Goal: Task Accomplishment & Management: Manage account settings

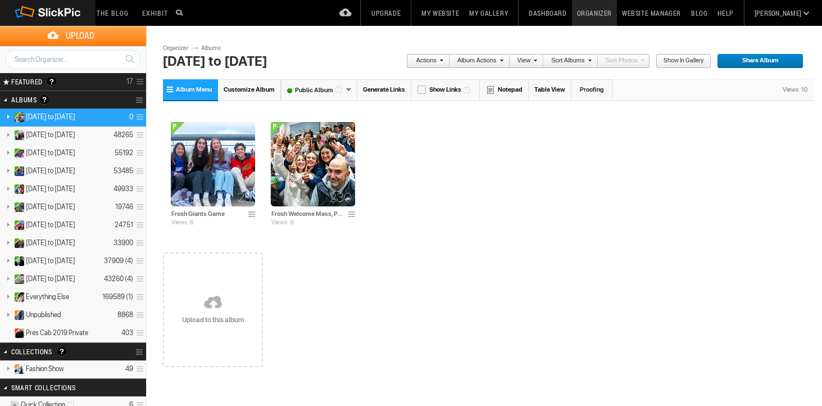
click at [175, 88] on link "Album Menu" at bounding box center [190, 89] width 55 height 21
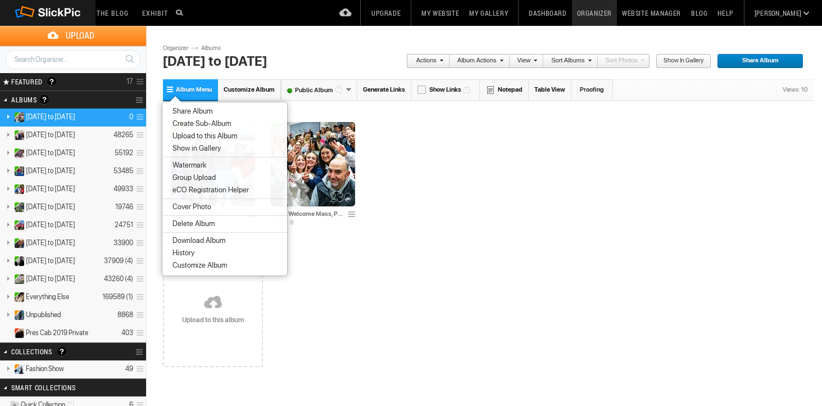
click at [182, 121] on span "Create Sub-Album" at bounding box center [200, 123] width 62 height 9
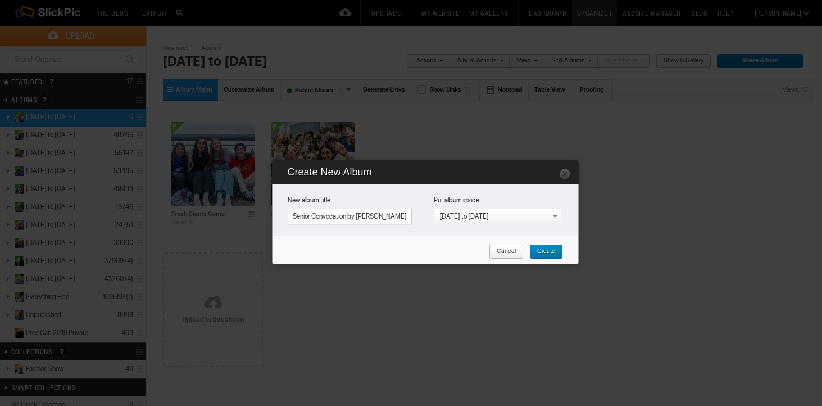
type input "Senior Convocation by [PERSON_NAME]"
click at [546, 254] on span "Create" at bounding box center [543, 252] width 26 height 15
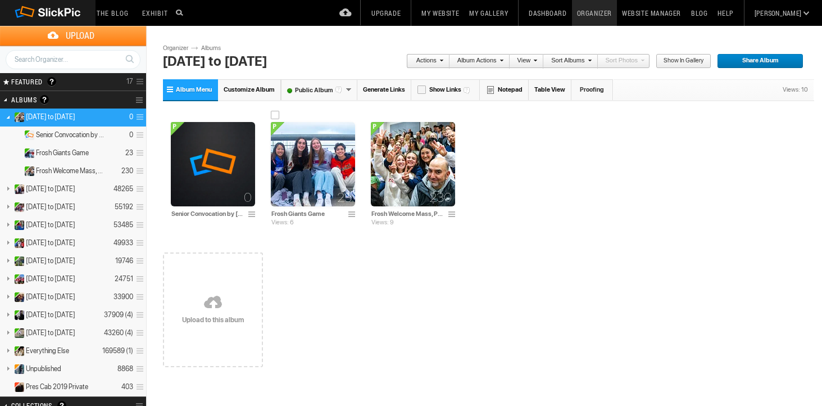
click at [350, 216] on span at bounding box center [353, 214] width 11 height 9
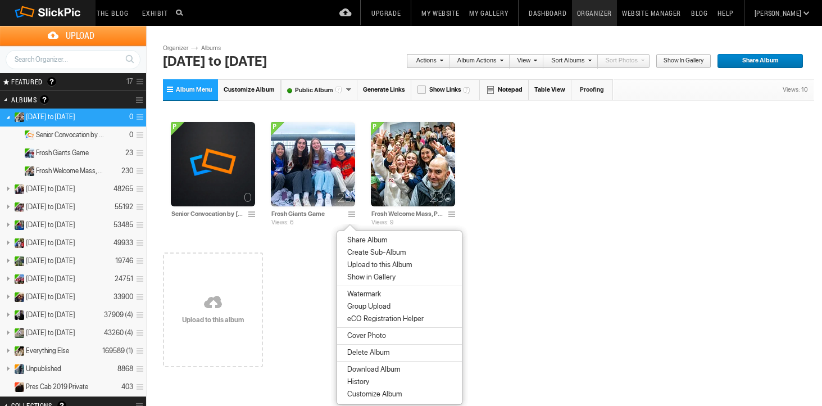
click at [375, 395] on span "Customize Album" at bounding box center [373, 394] width 58 height 9
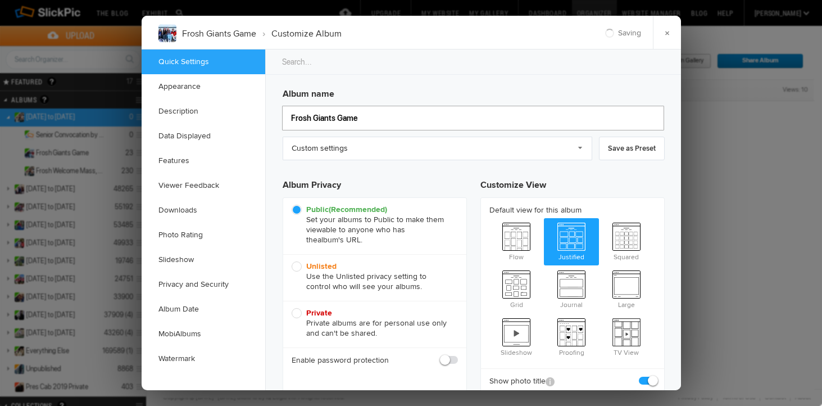
click at [378, 119] on input "Frosh Giants Game" at bounding box center [473, 118] width 382 height 25
type input "Frosh Giants Game by [PERSON_NAME]"
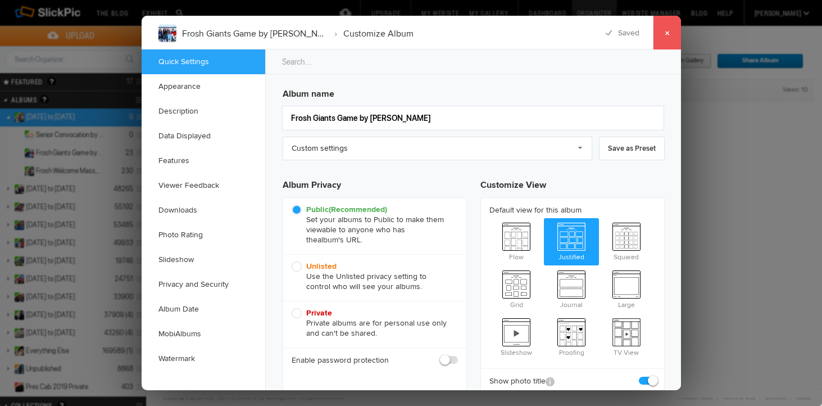
click at [665, 26] on link "×" at bounding box center [667, 33] width 28 height 34
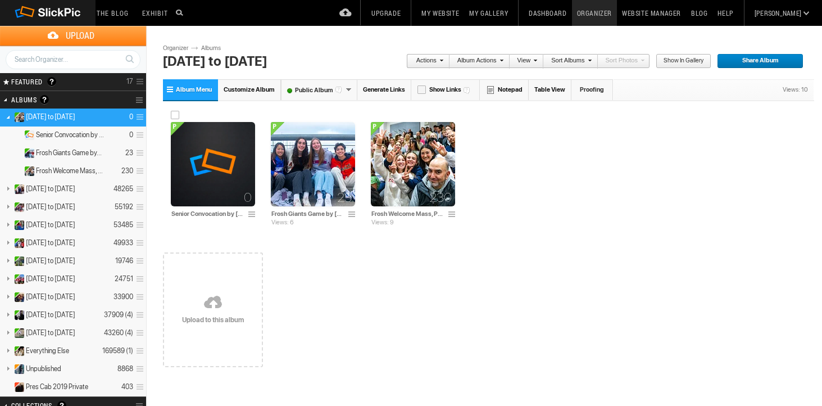
click at [204, 173] on img at bounding box center [213, 164] width 84 height 84
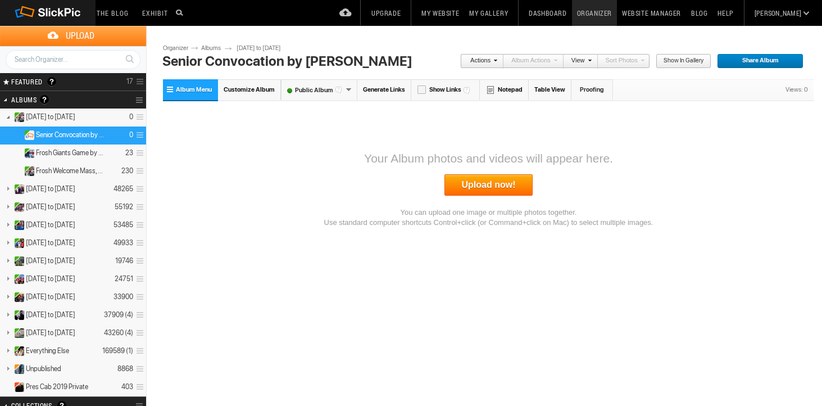
click at [466, 189] on link "Upload now!" at bounding box center [489, 184] width 89 height 21
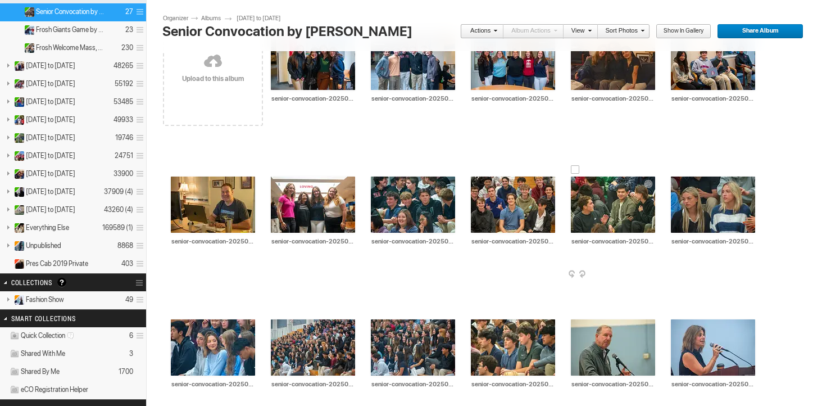
scroll to position [123, 0]
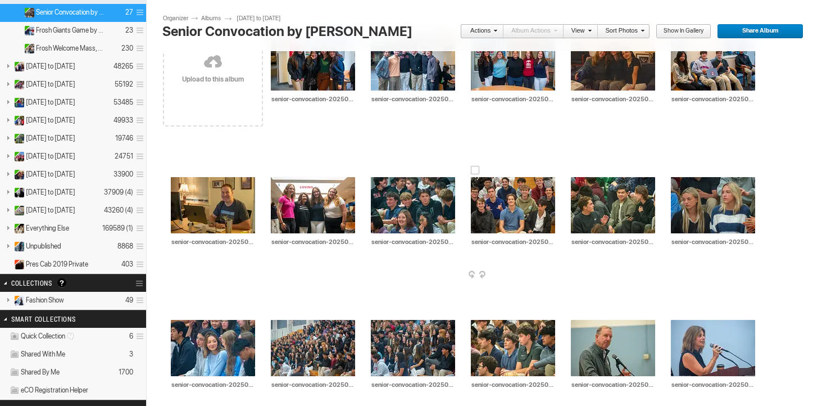
click at [550, 273] on span at bounding box center [554, 275] width 11 height 9
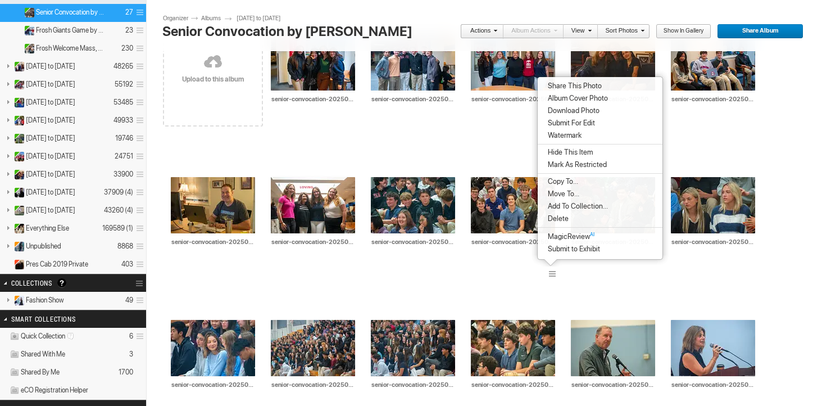
click at [580, 101] on span "Album Cover Photo" at bounding box center [577, 98] width 64 height 9
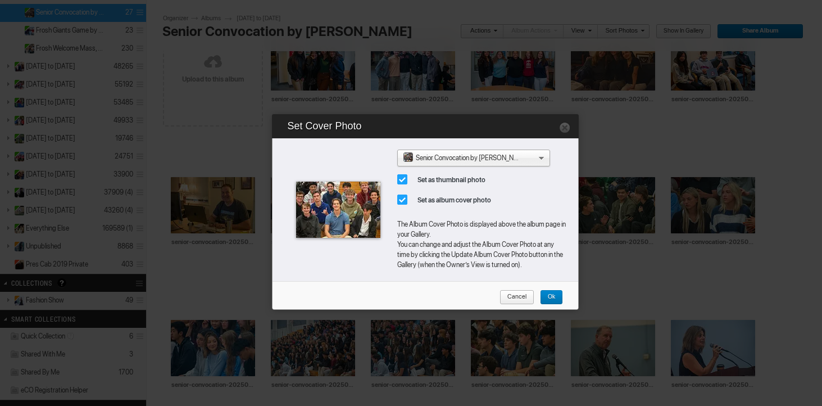
click at [552, 299] on span "Ok" at bounding box center [547, 297] width 15 height 15
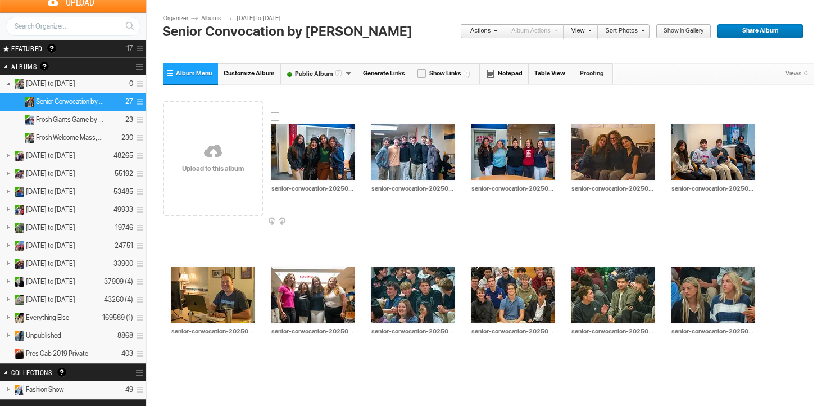
scroll to position [0, 0]
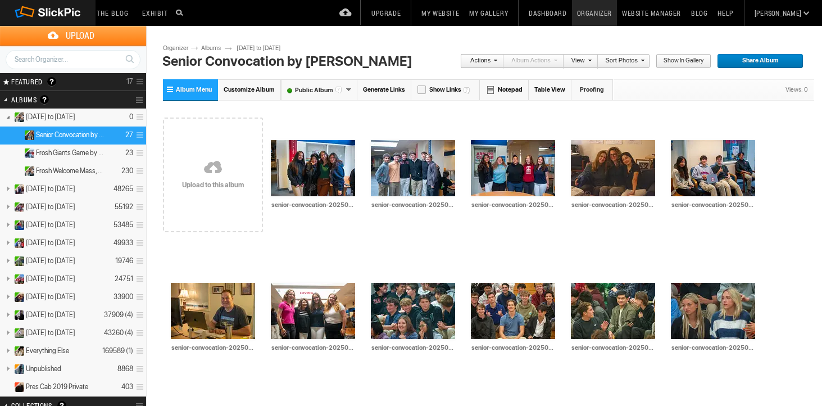
click at [268, 48] on link "[DATE] to [DATE]" at bounding box center [265, 48] width 56 height 9
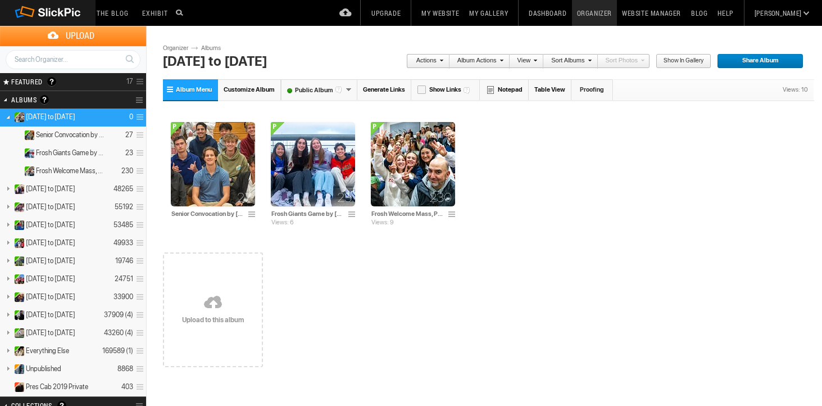
click at [167, 87] on link "Album Menu" at bounding box center [190, 89] width 55 height 21
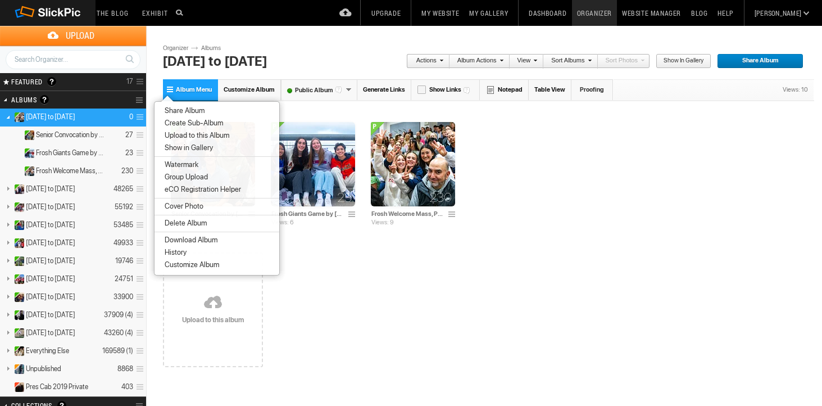
click at [177, 122] on span "Create Sub-Album" at bounding box center [192, 123] width 62 height 9
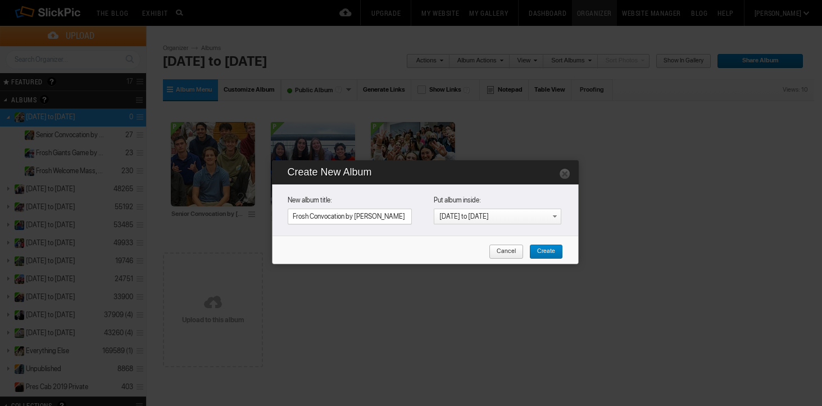
type input "Frosh Convocation by [PERSON_NAME]"
click at [542, 255] on span "Create" at bounding box center [543, 252] width 26 height 15
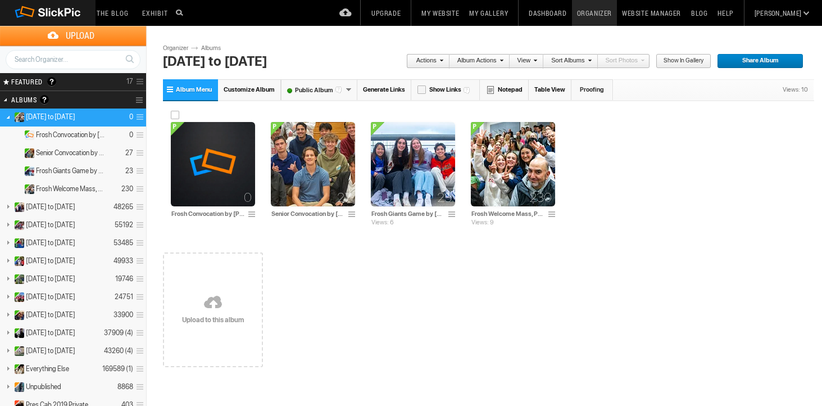
click at [203, 174] on img at bounding box center [213, 164] width 84 height 84
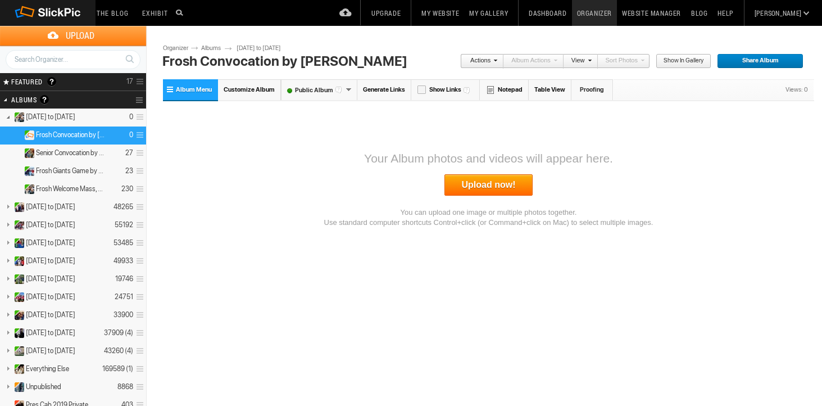
click at [481, 192] on link "Upload now!" at bounding box center [489, 184] width 89 height 21
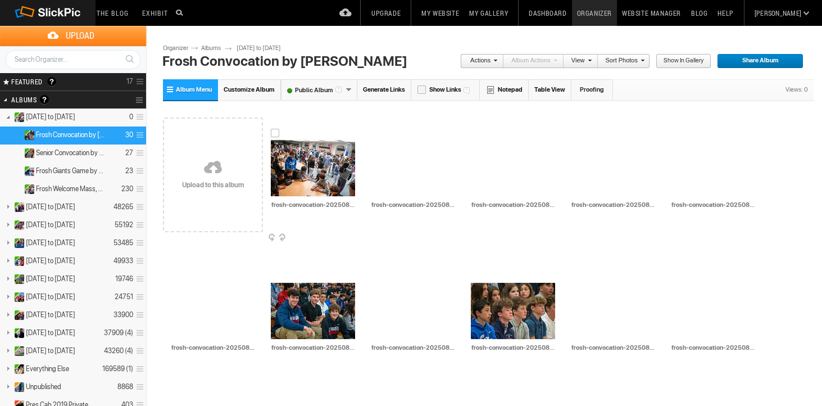
click at [351, 235] on span at bounding box center [354, 238] width 11 height 9
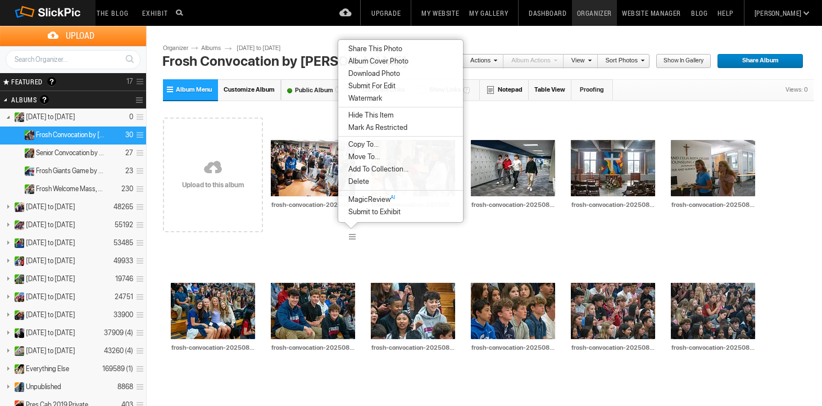
click at [364, 60] on span "Album Cover Photo" at bounding box center [377, 61] width 64 height 9
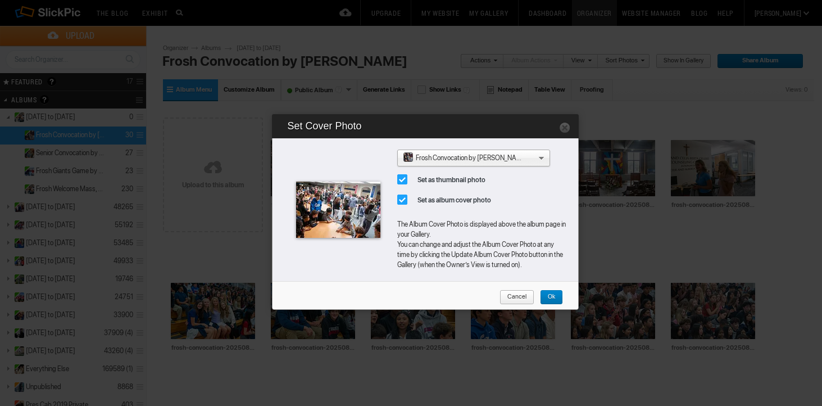
click at [555, 299] on span "Ok" at bounding box center [547, 297] width 15 height 15
